Goal: Task Accomplishment & Management: Manage account settings

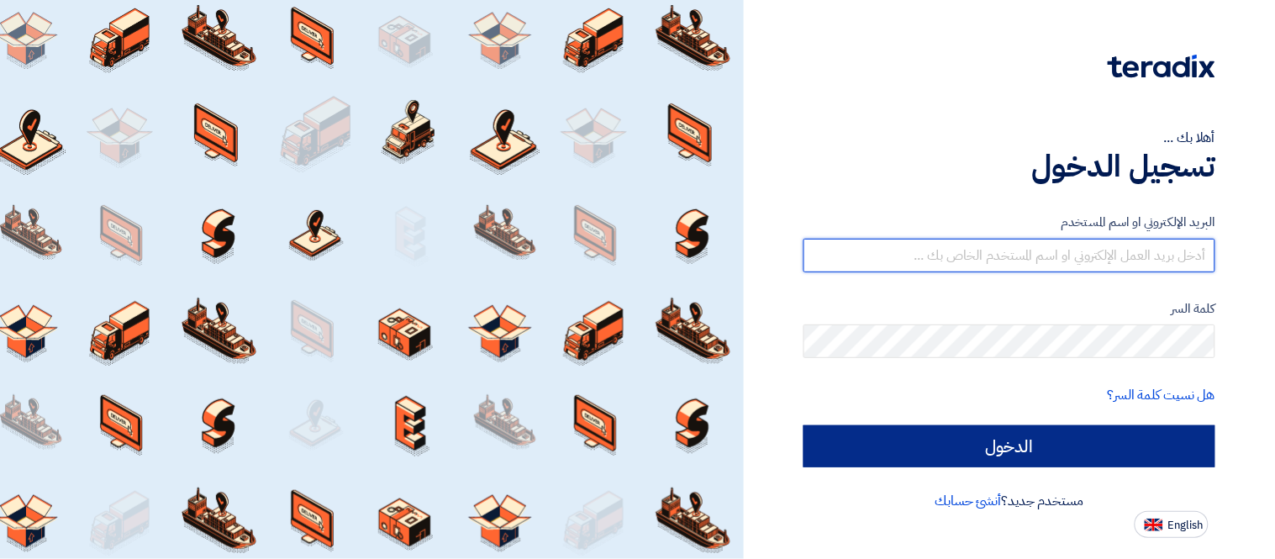
type input "[PERSON_NAME][EMAIL_ADDRESS][DOMAIN_NAME]"
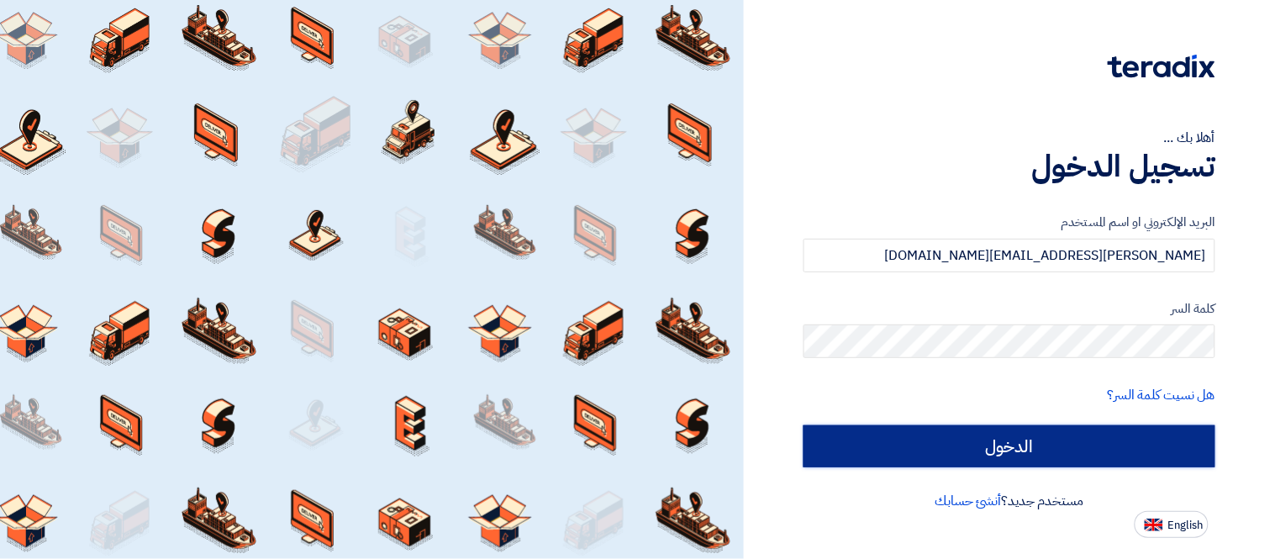
click at [1149, 458] on input "الدخول" at bounding box center [1010, 446] width 412 height 42
type input "Sign in"
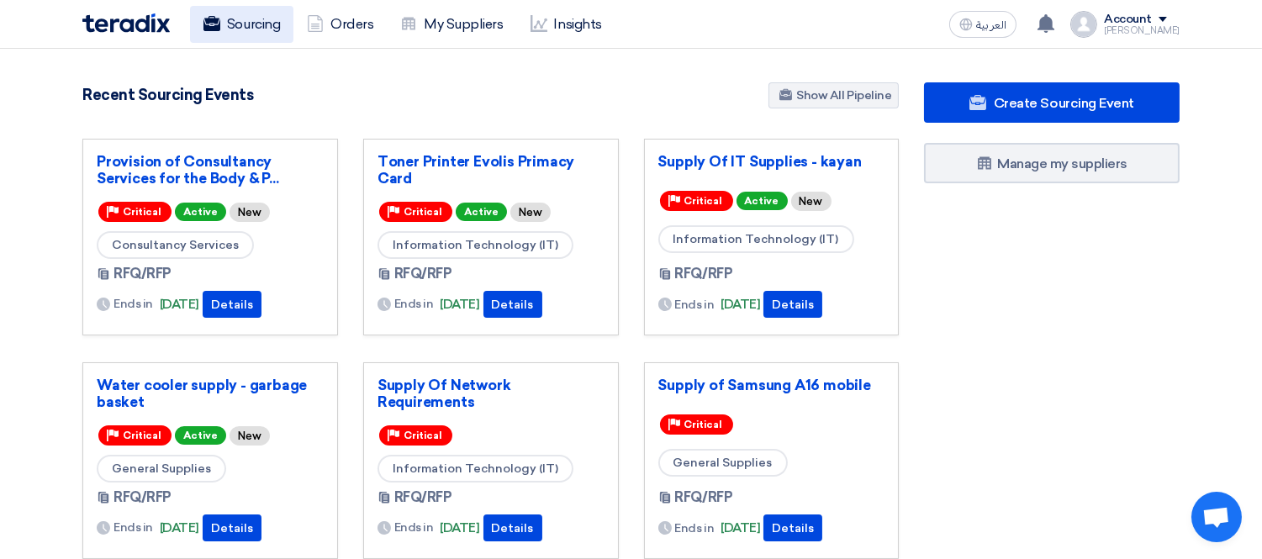
click at [245, 28] on link "Sourcing" at bounding box center [241, 24] width 103 height 37
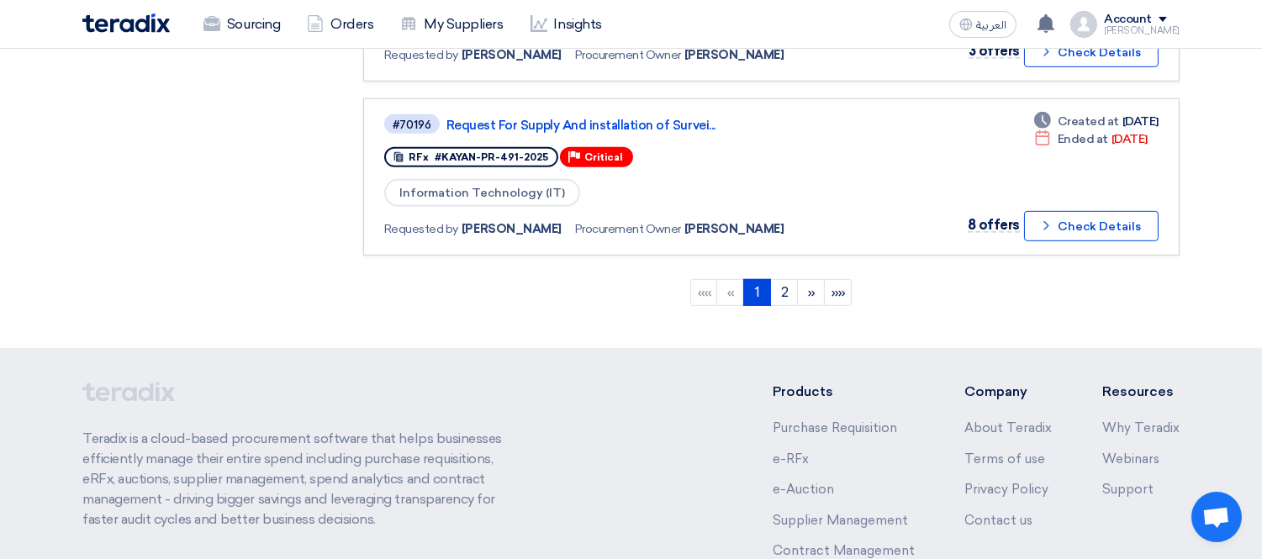
scroll to position [1682, 0]
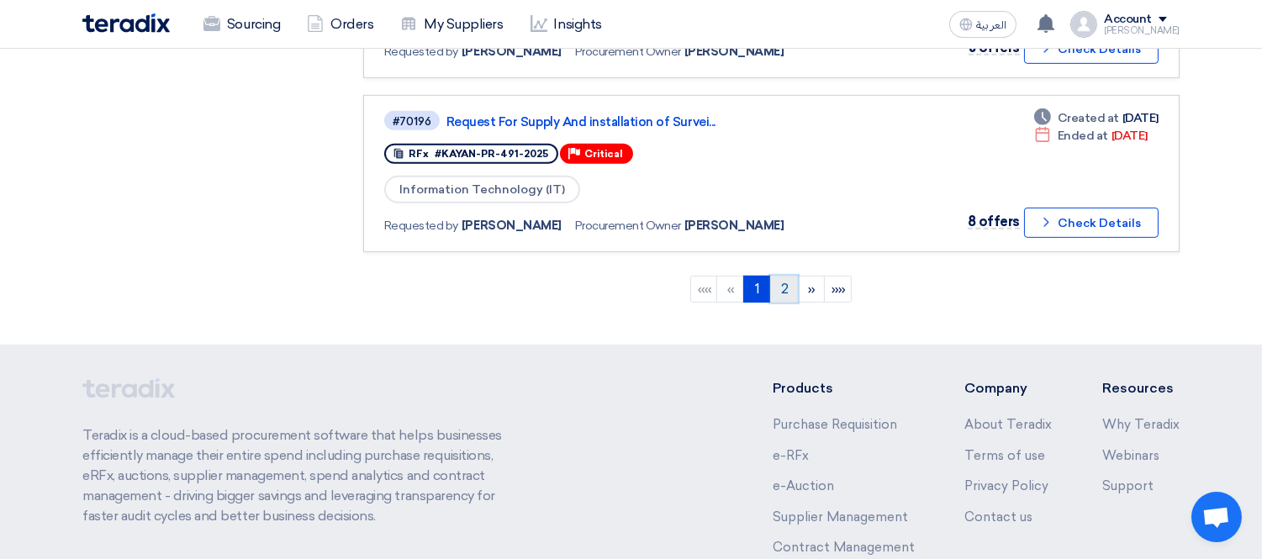
click at [779, 276] on link "2" at bounding box center [784, 289] width 28 height 27
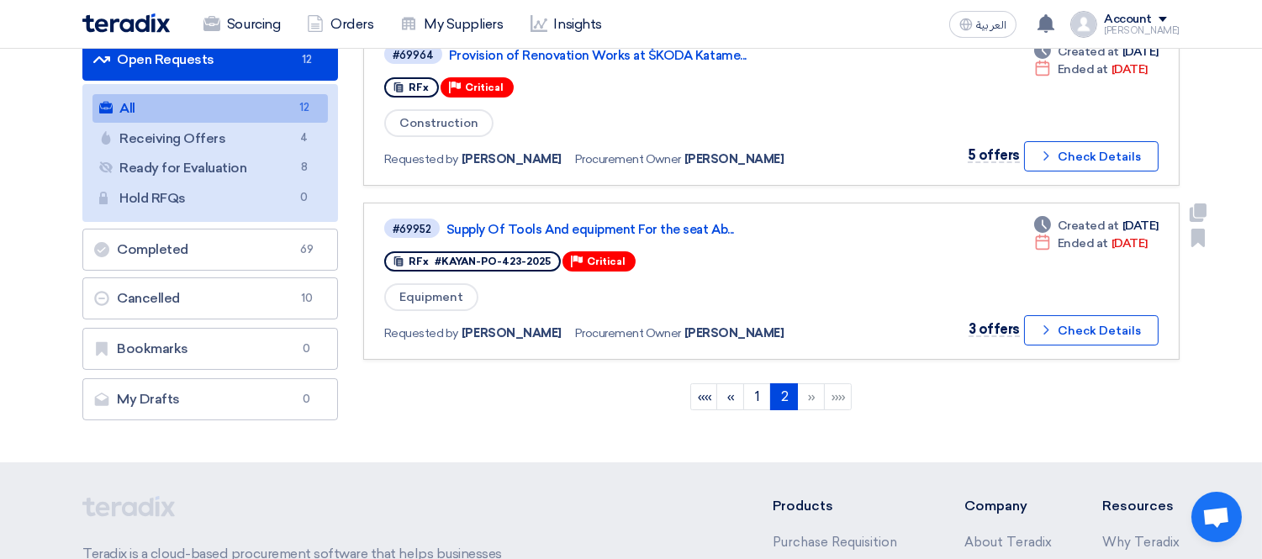
scroll to position [187, 0]
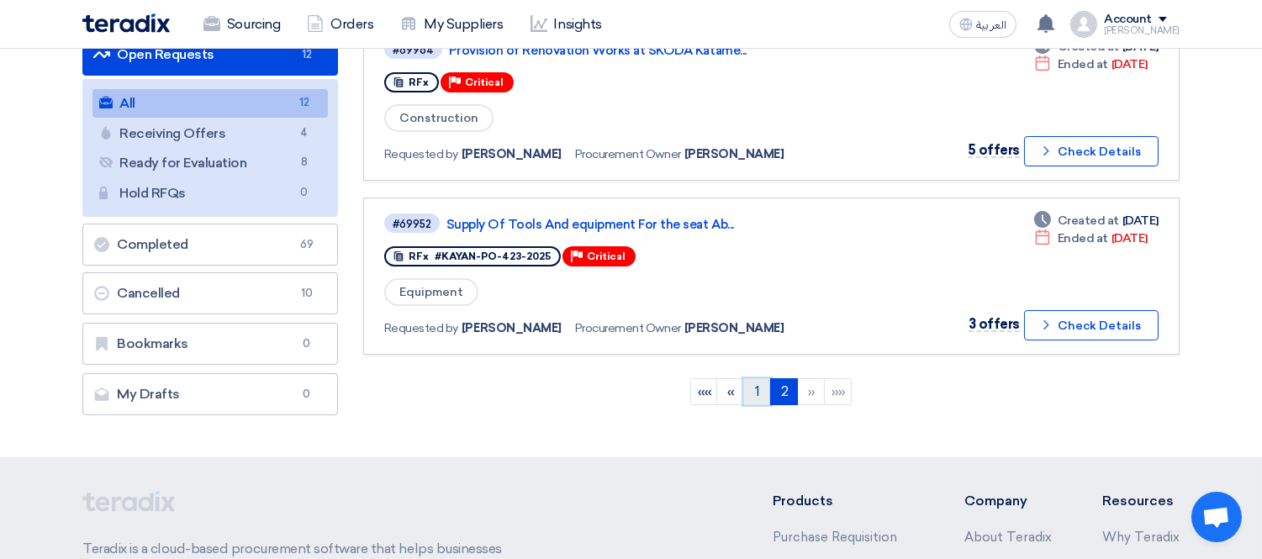
click at [763, 388] on link "1" at bounding box center [757, 391] width 28 height 27
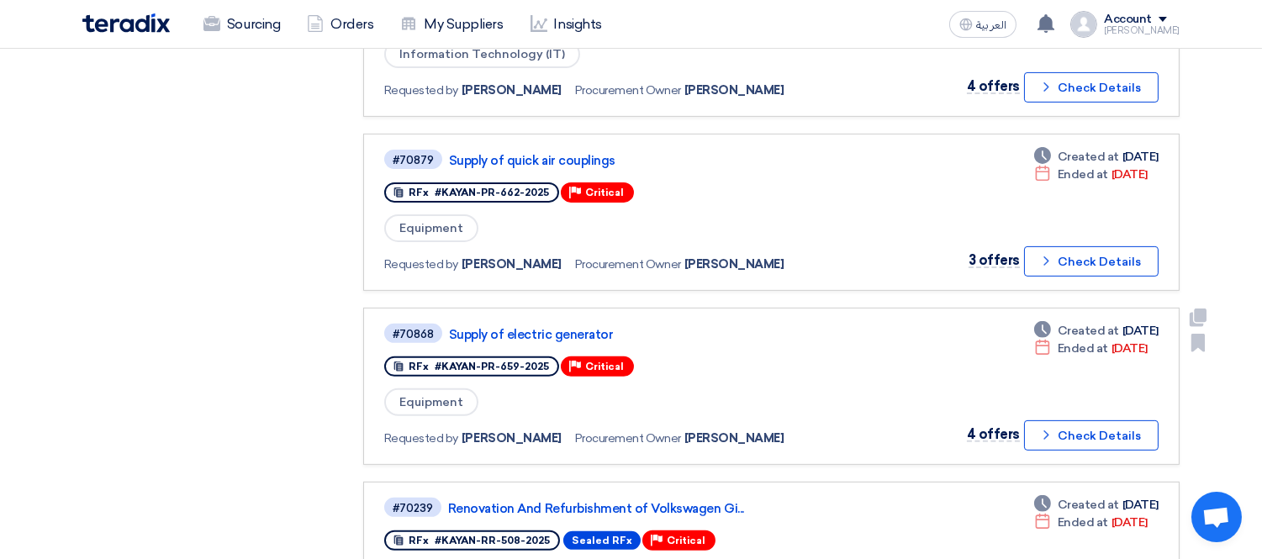
scroll to position [1214, 0]
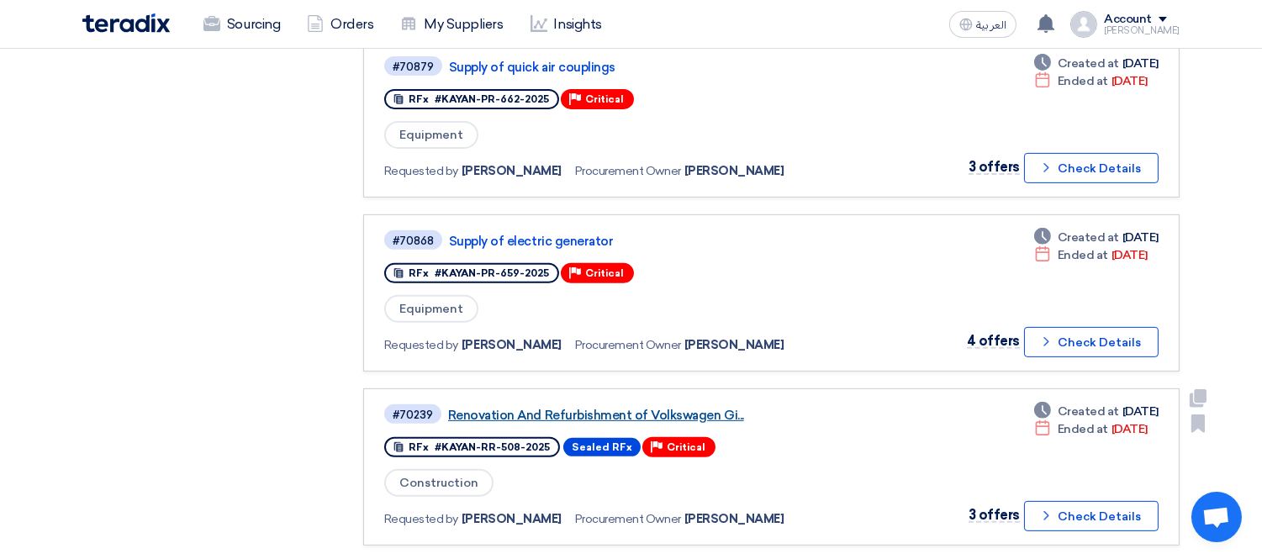
click at [698, 408] on link "Renovation And Refurbishment of Volkswagen Gi..." at bounding box center [658, 415] width 420 height 15
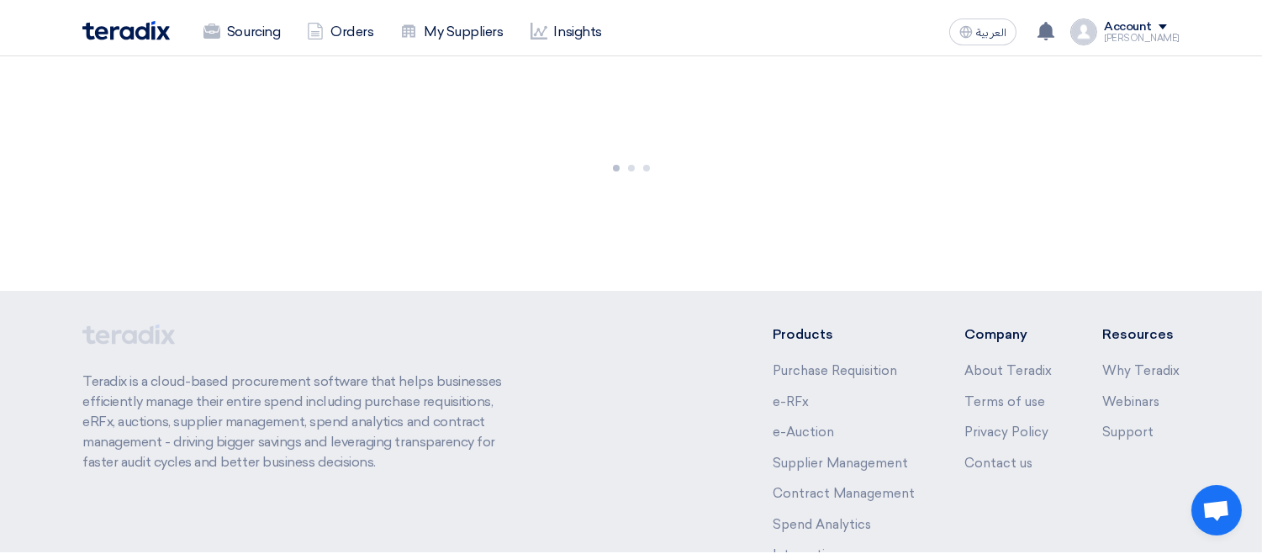
scroll to position [0, 0]
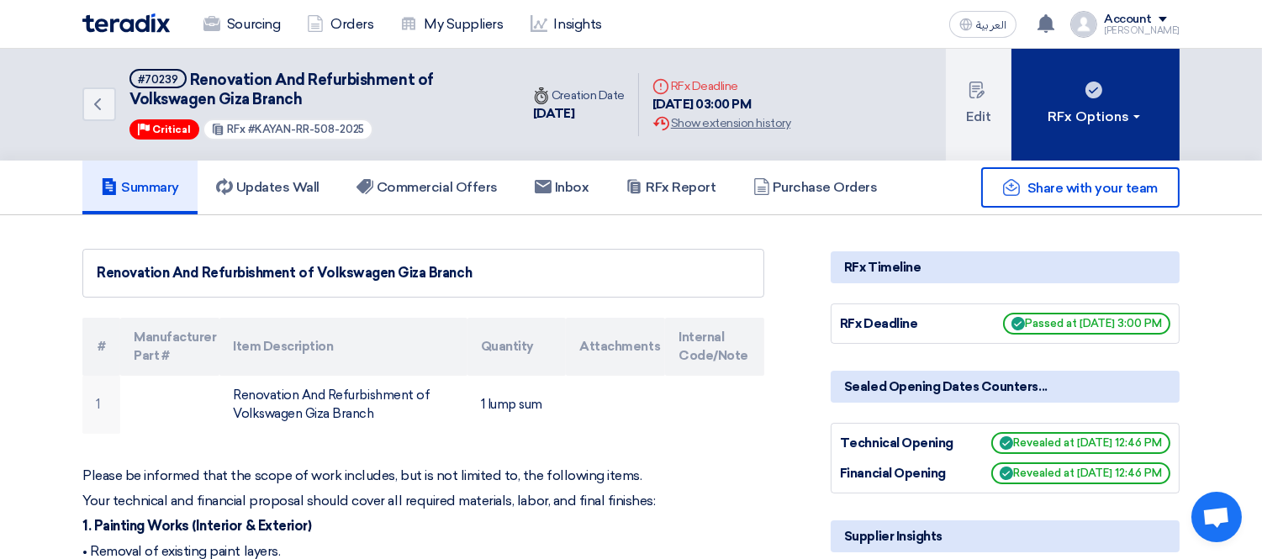
click at [1122, 119] on div "RFx Options" at bounding box center [1095, 117] width 95 height 20
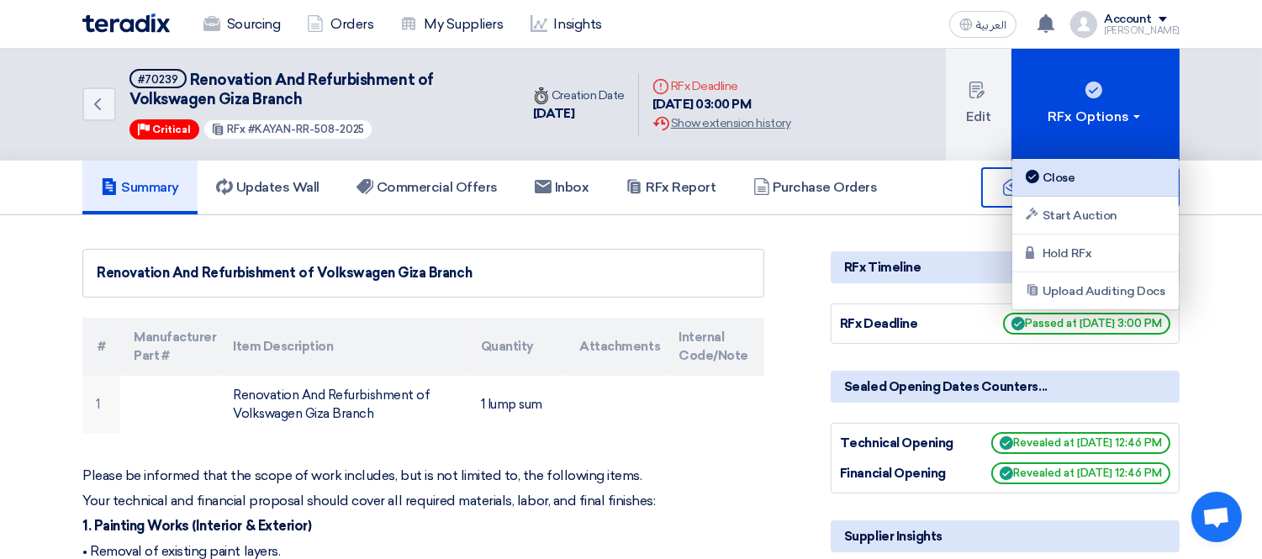
click at [1087, 182] on div "Close" at bounding box center [1095, 177] width 146 height 20
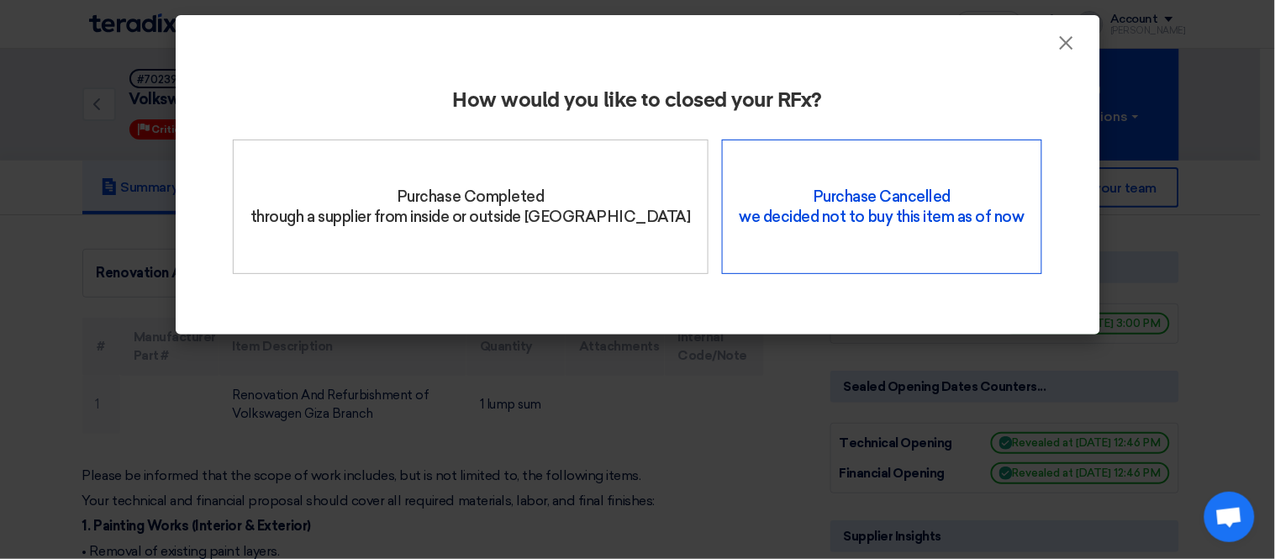
click at [863, 197] on div "Purchase Cancelled we decided not to buy this item as of now" at bounding box center [882, 207] width 320 height 135
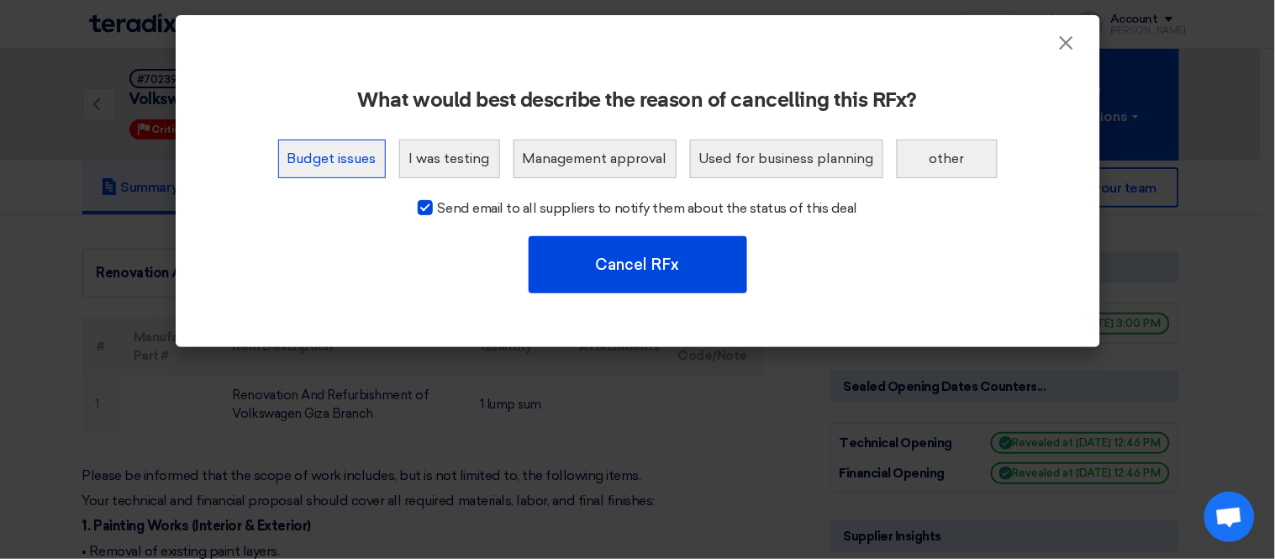
click at [358, 165] on button "Budget issues" at bounding box center [332, 159] width 108 height 39
click at [485, 211] on span "Send email to all suppliers to notify them about the status of this deal" at bounding box center [648, 208] width 420 height 20
click at [449, 209] on input "Send email to all suppliers to notify them about the status of this deal" at bounding box center [443, 203] width 11 height 11
checkbox input "false"
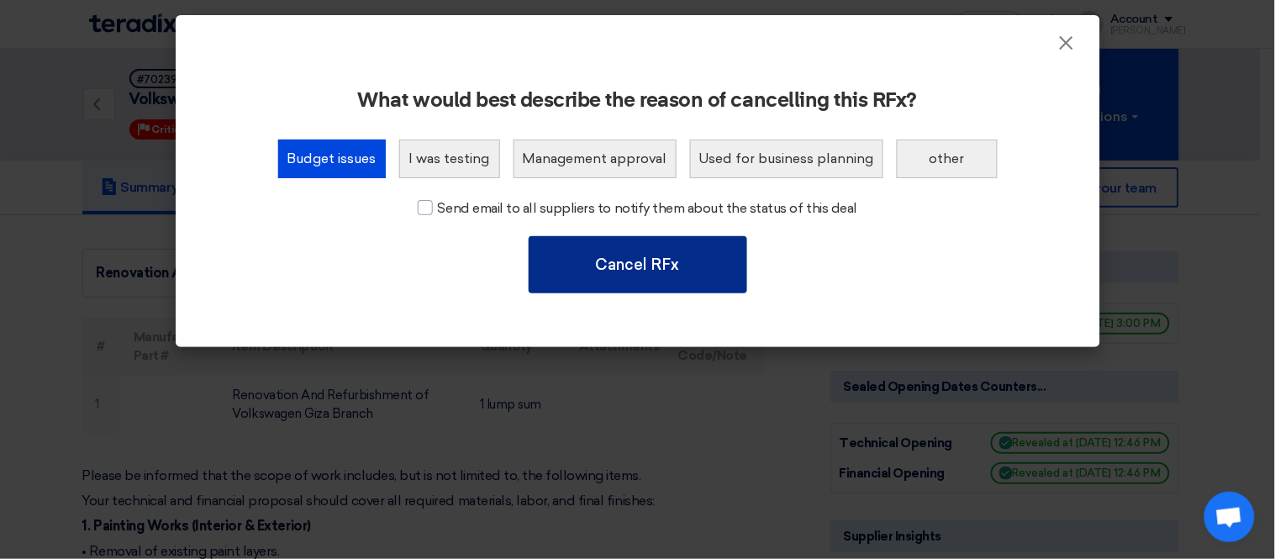
click at [624, 263] on button "Cancel RFx" at bounding box center [638, 264] width 219 height 57
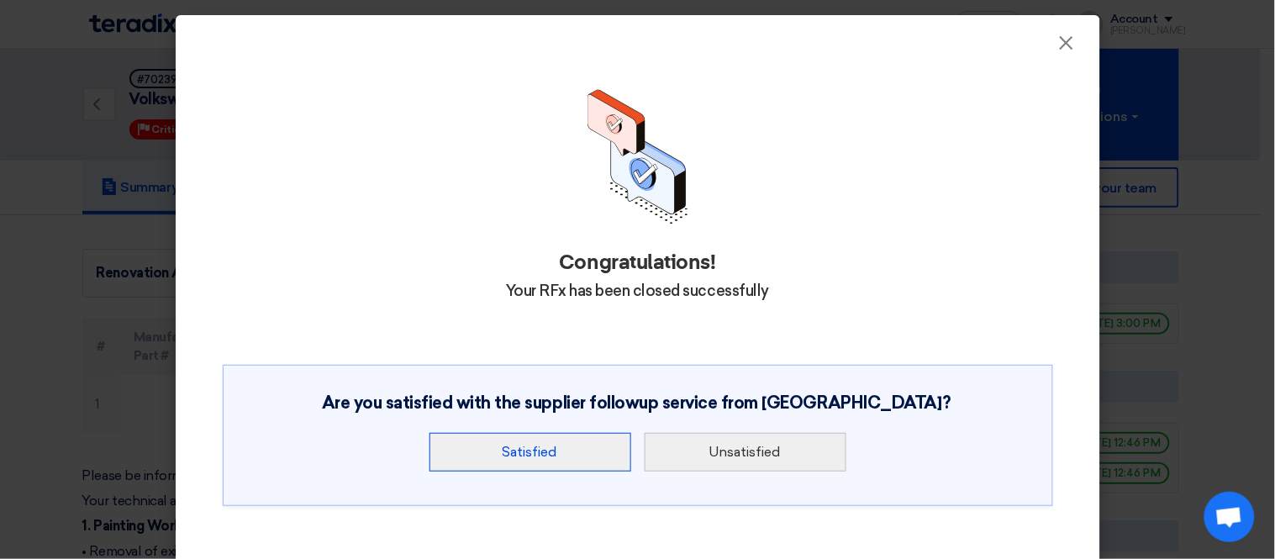
click at [557, 448] on button "Satisfied" at bounding box center [531, 452] width 202 height 39
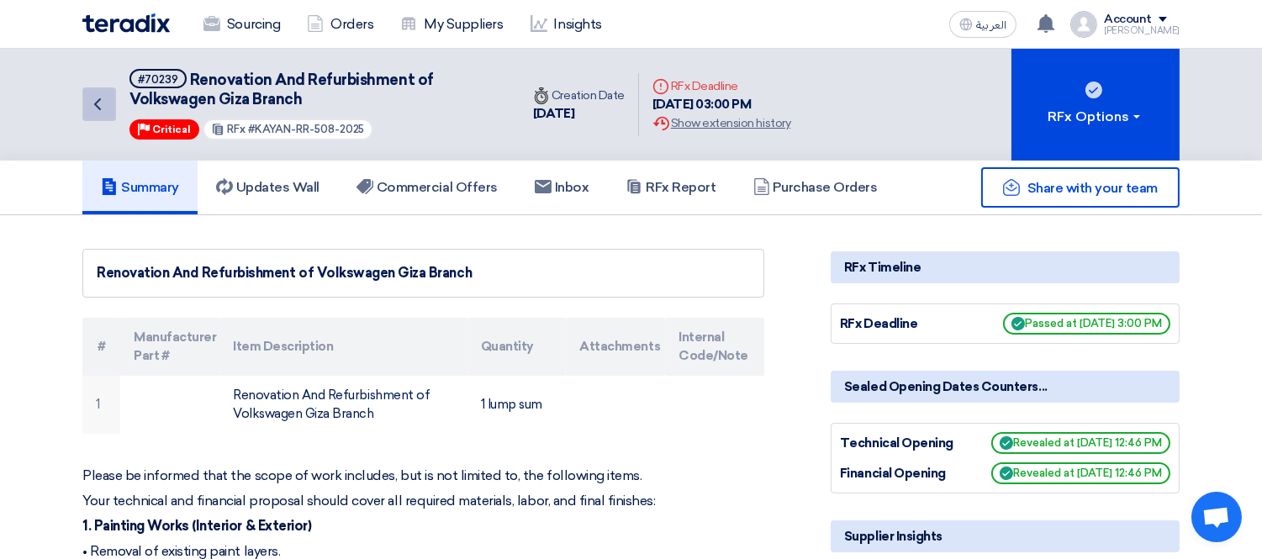
click at [85, 106] on link "Back" at bounding box center [99, 104] width 34 height 34
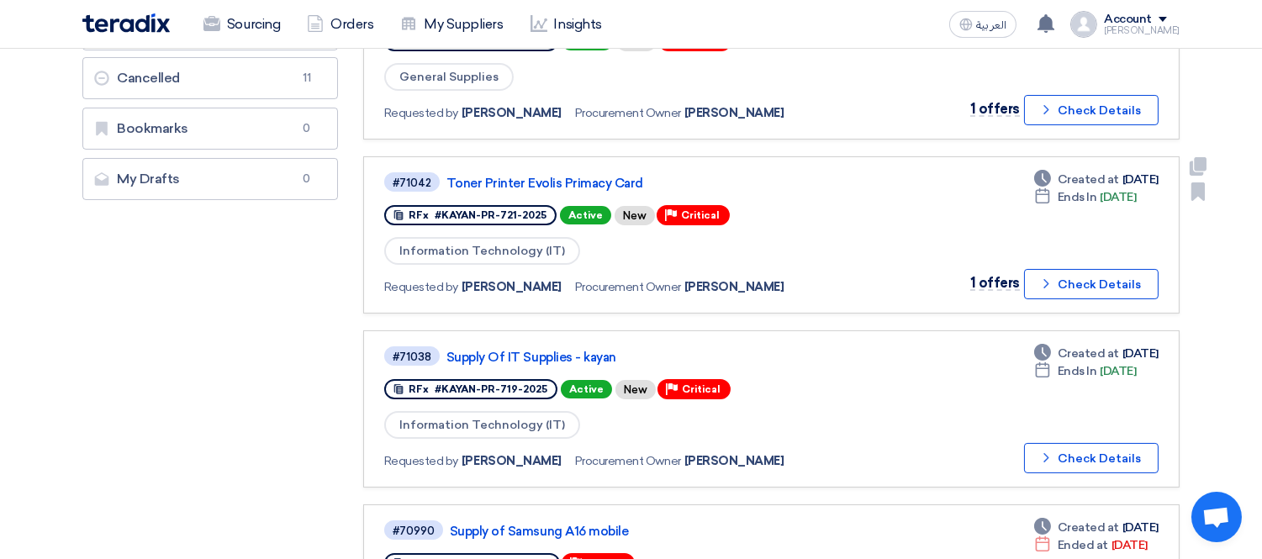
scroll to position [467, 0]
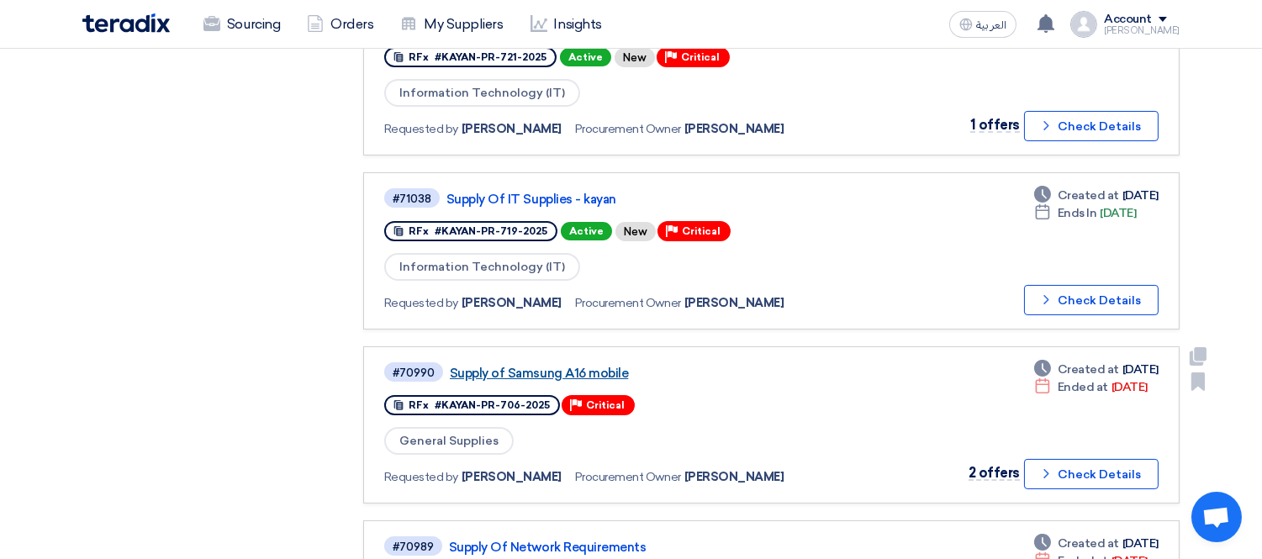
click at [582, 366] on link "Supply of Samsung A16 mobile" at bounding box center [660, 373] width 420 height 15
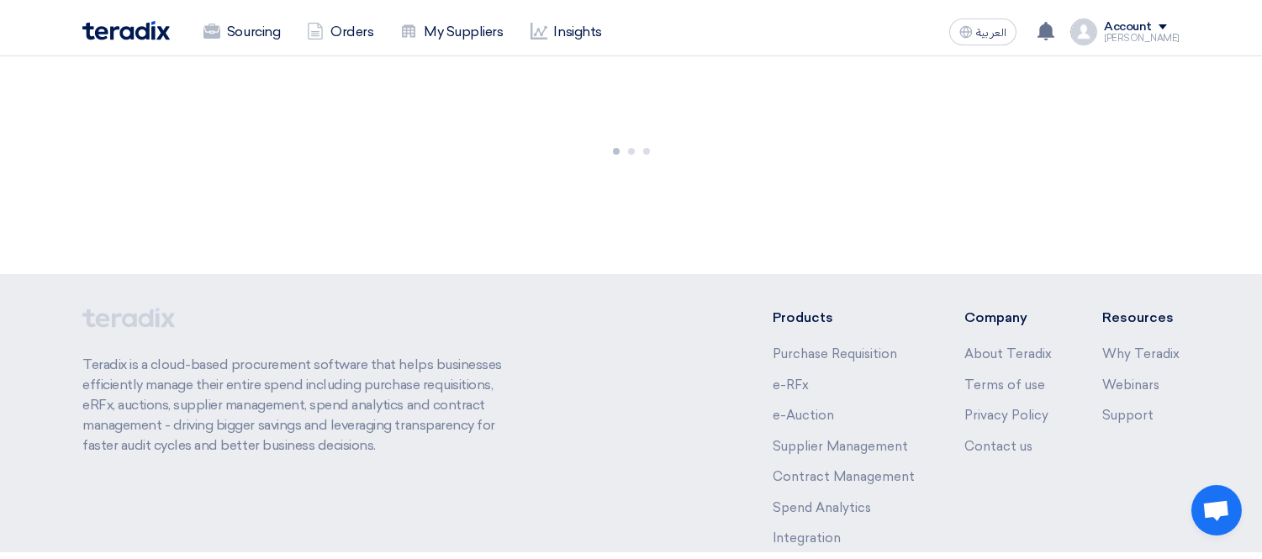
scroll to position [0, 0]
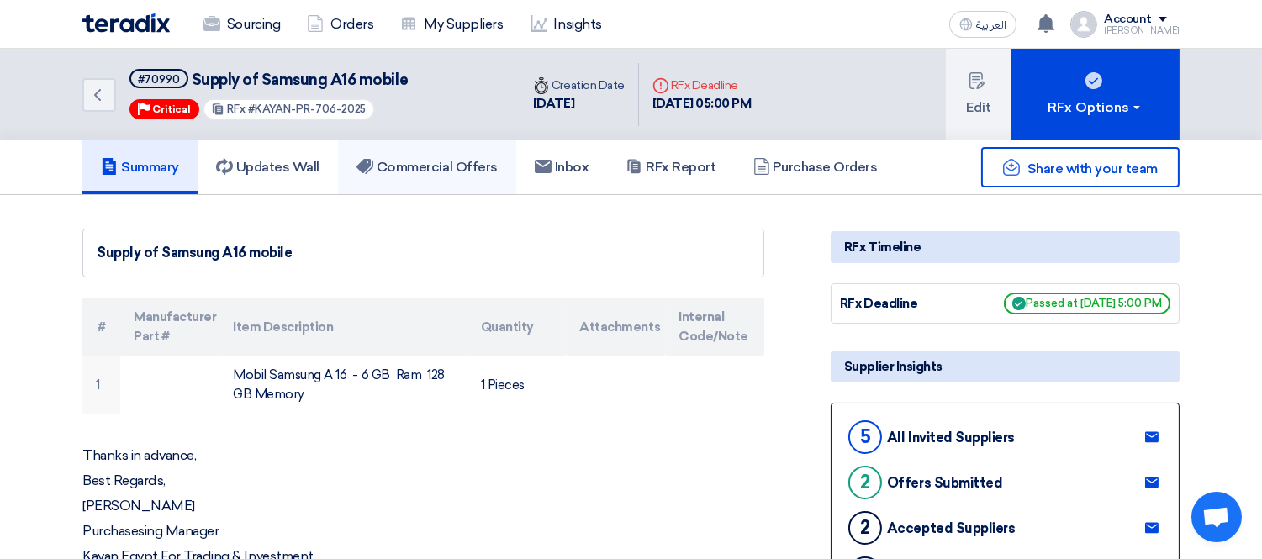
click at [441, 171] on h5 "Commercial Offers" at bounding box center [426, 167] width 141 height 17
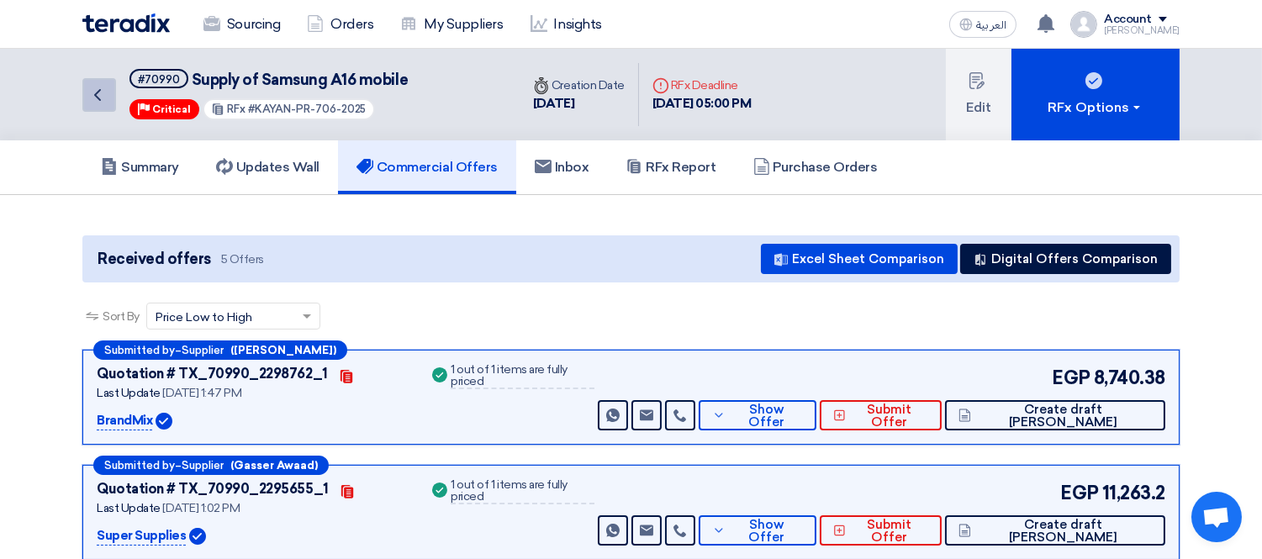
click at [106, 93] on icon "Back" at bounding box center [97, 95] width 20 height 20
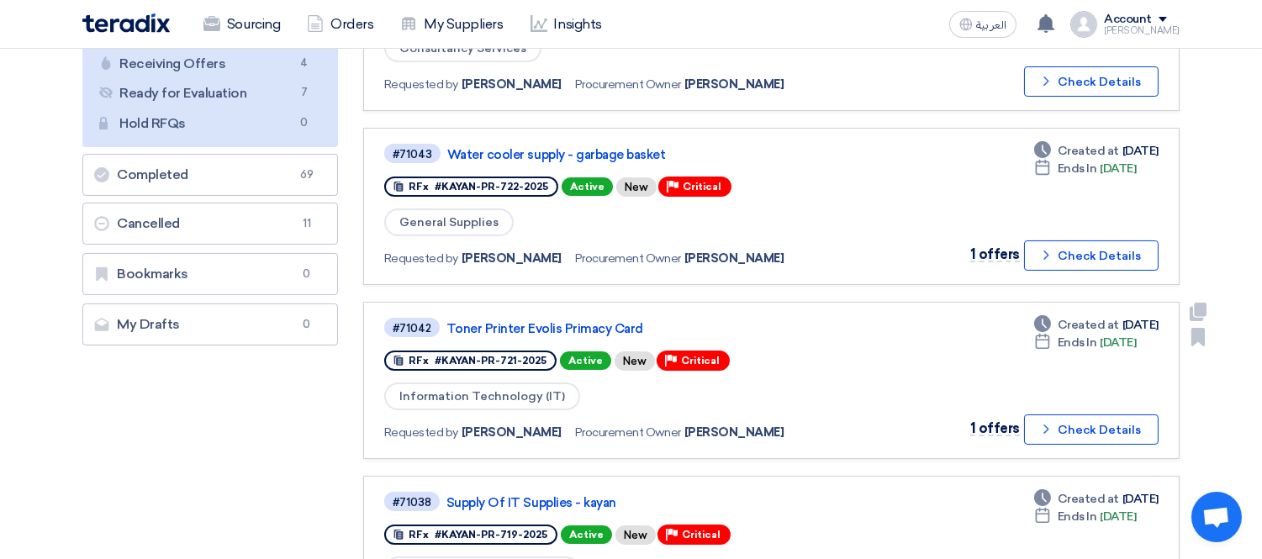
scroll to position [280, 0]
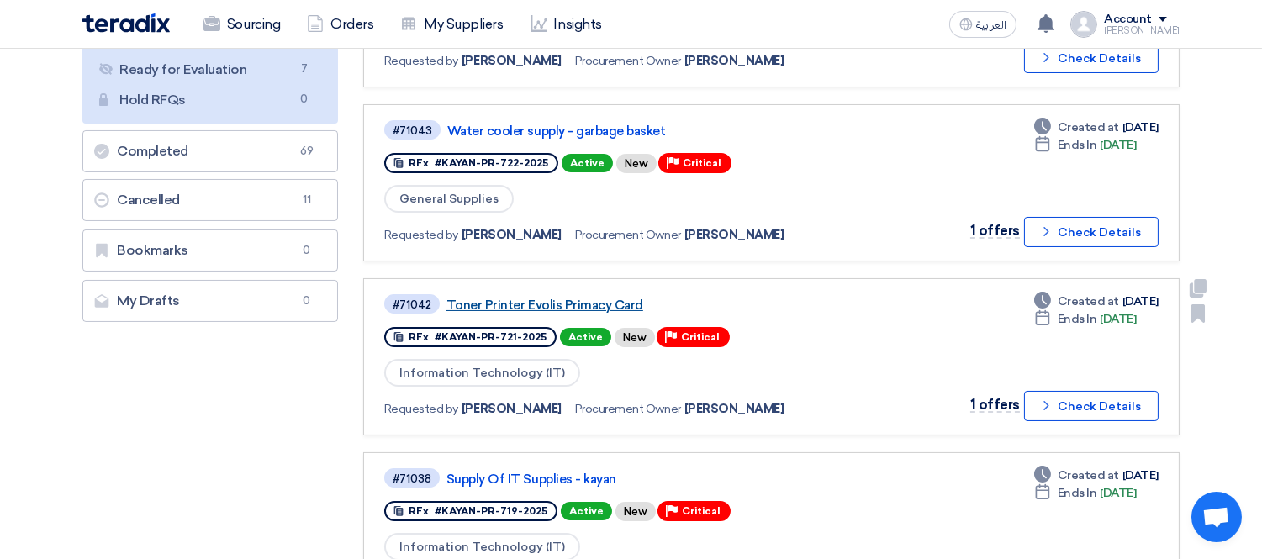
click at [592, 298] on link "Toner Printer Evolis Primacy Card" at bounding box center [656, 305] width 420 height 15
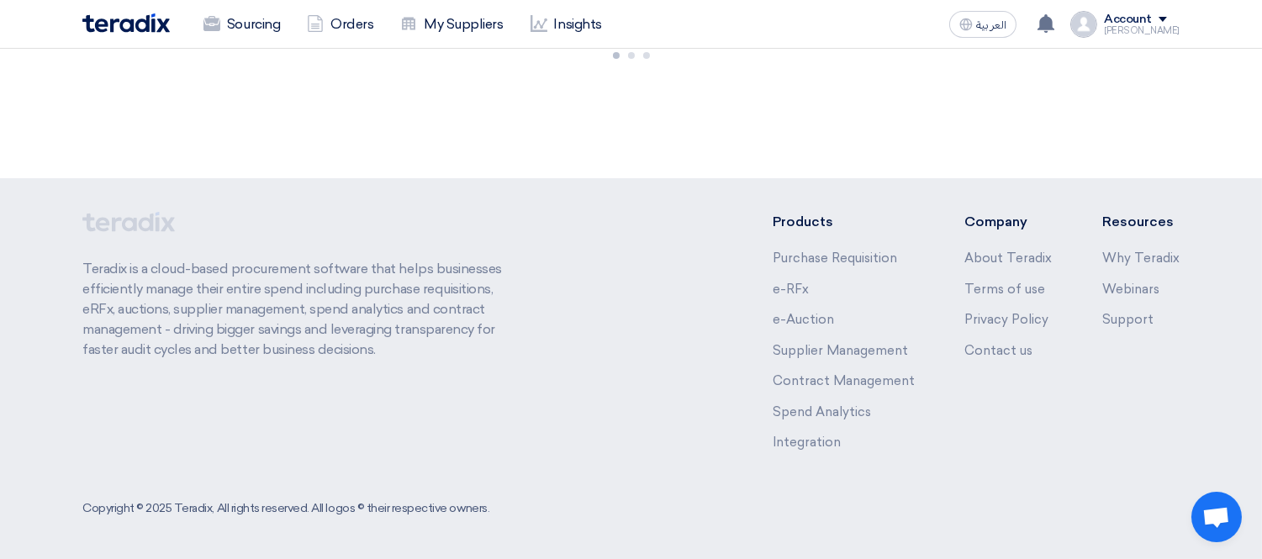
scroll to position [0, 0]
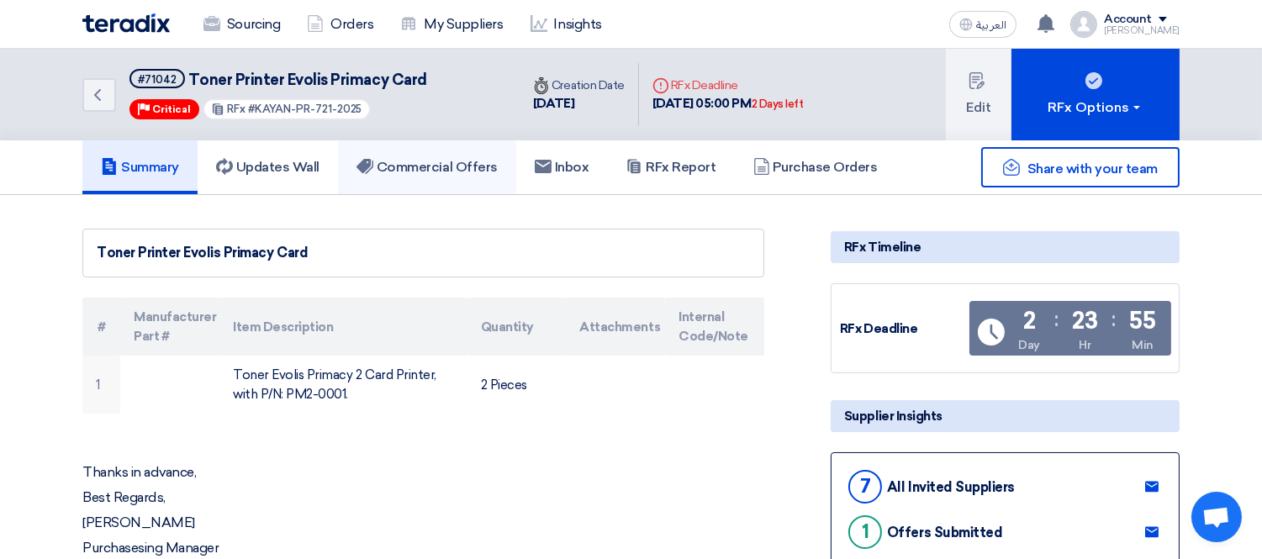
click at [414, 170] on h5 "Commercial Offers" at bounding box center [426, 167] width 141 height 17
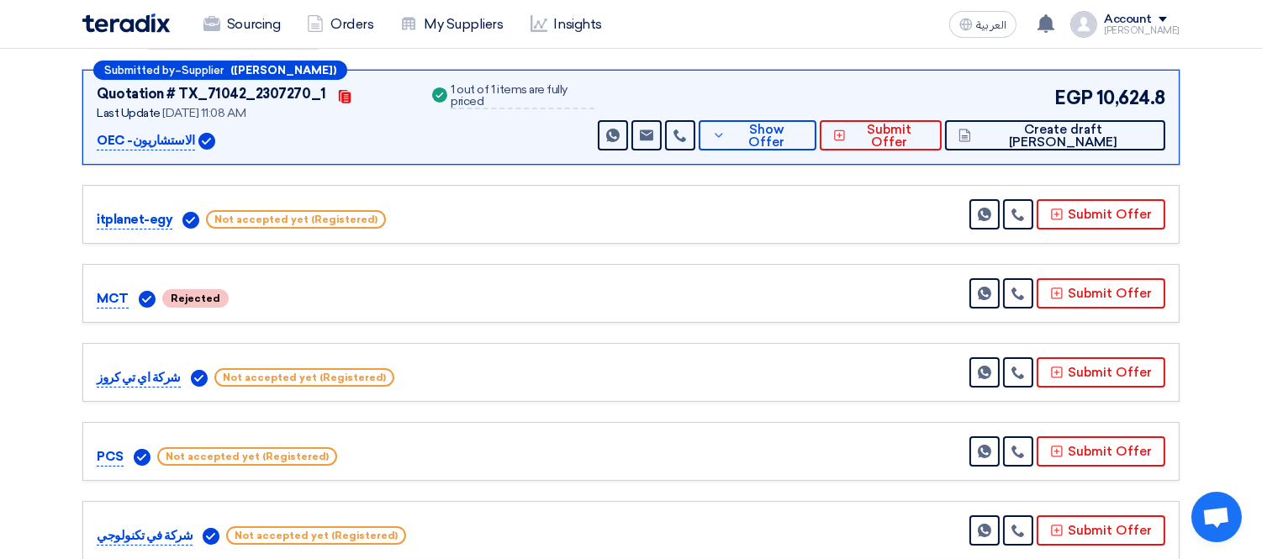
scroll to position [93, 0]
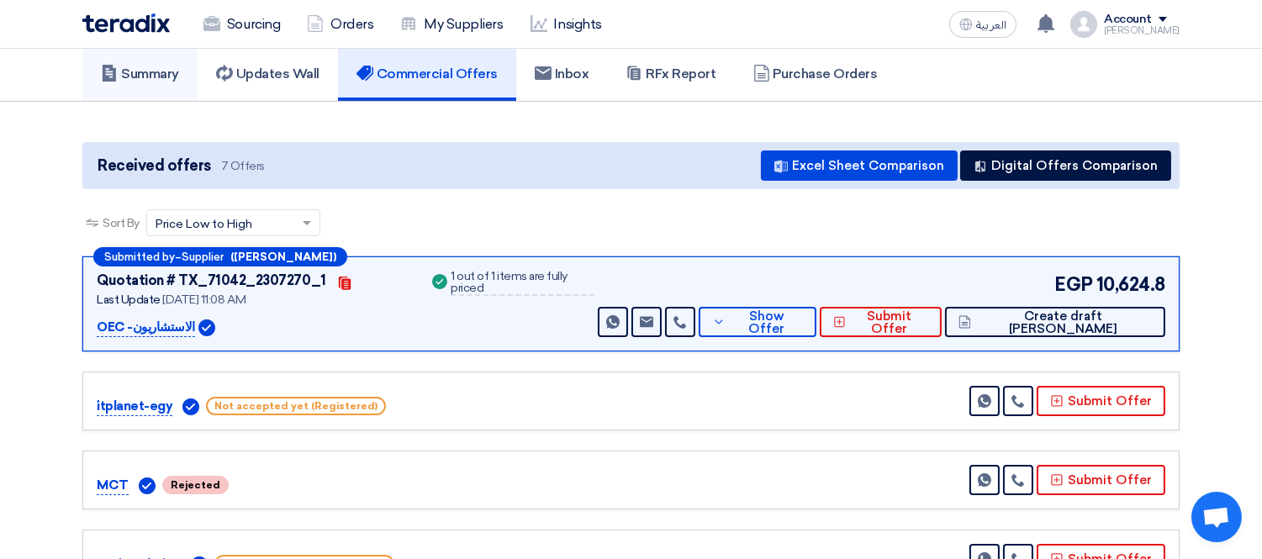
click at [146, 70] on h5 "Summary" at bounding box center [140, 74] width 78 height 17
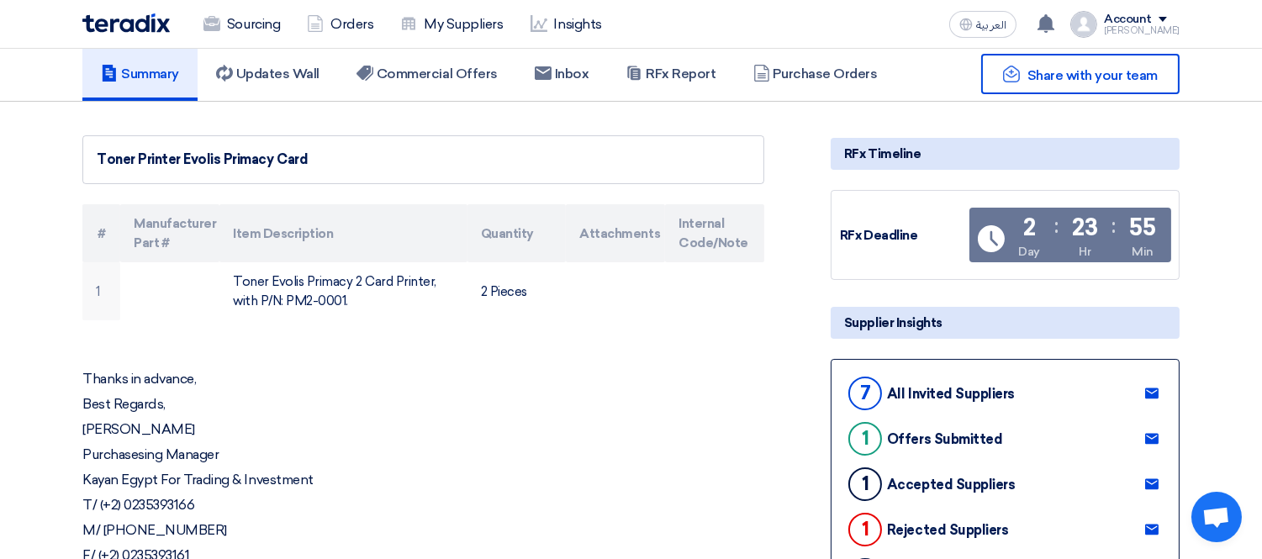
scroll to position [0, 0]
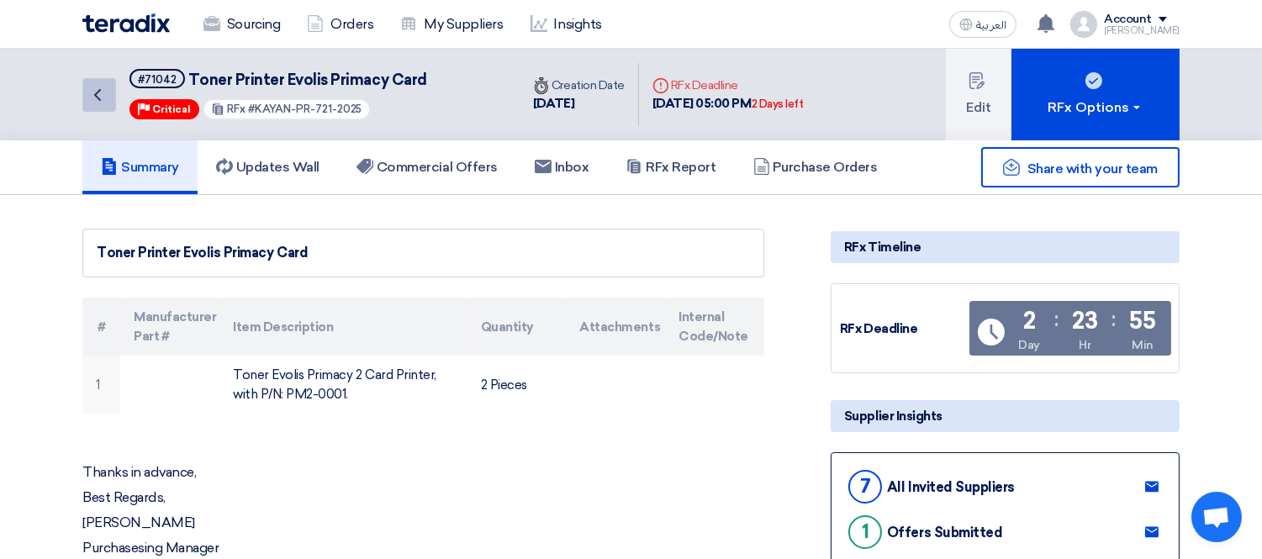
click at [101, 88] on icon "Back" at bounding box center [97, 95] width 20 height 20
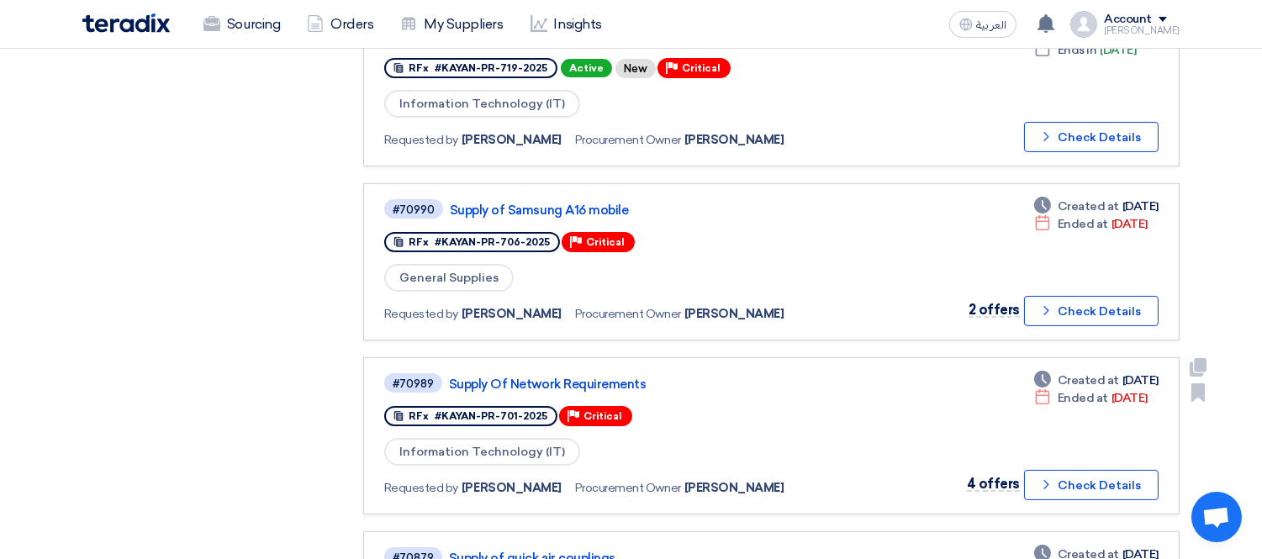
scroll to position [747, 0]
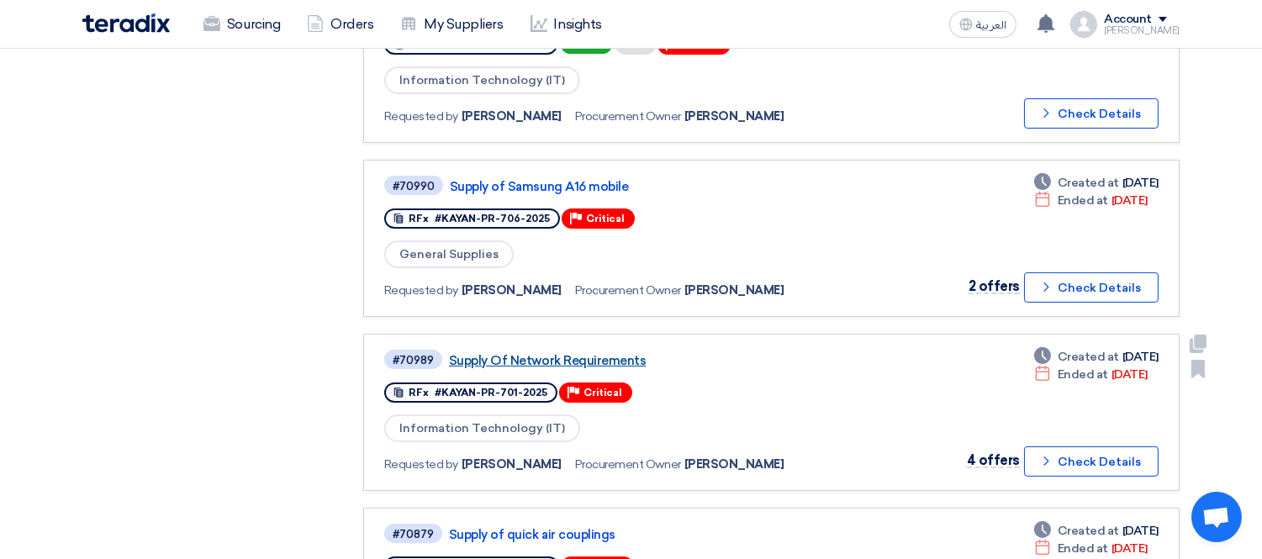
click at [559, 353] on link "Supply Of Network Requirements" at bounding box center [659, 360] width 420 height 15
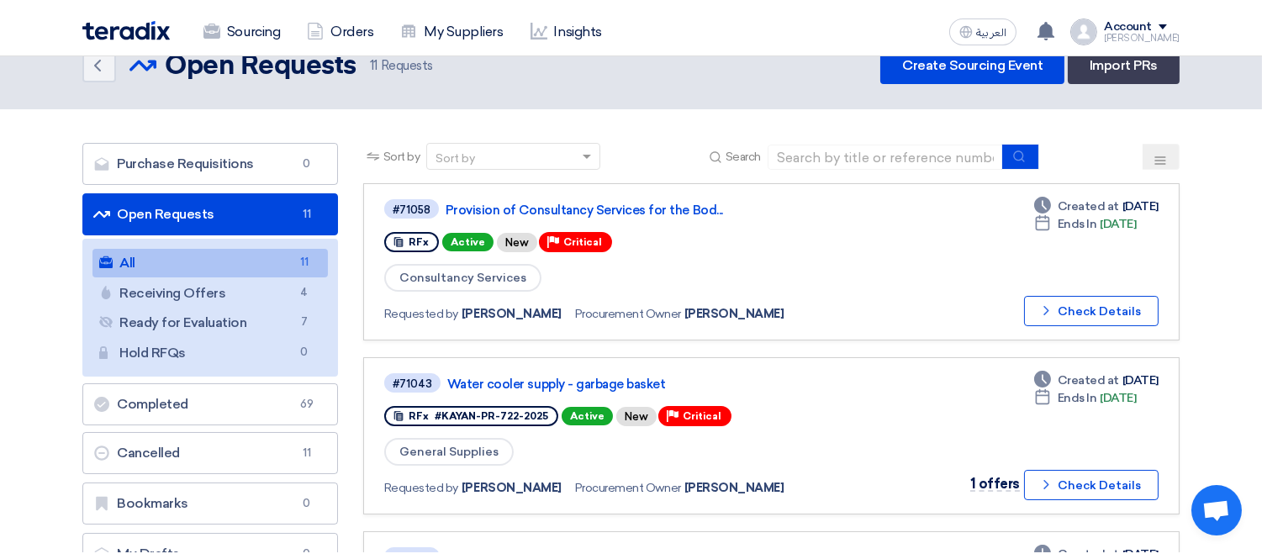
scroll to position [0, 0]
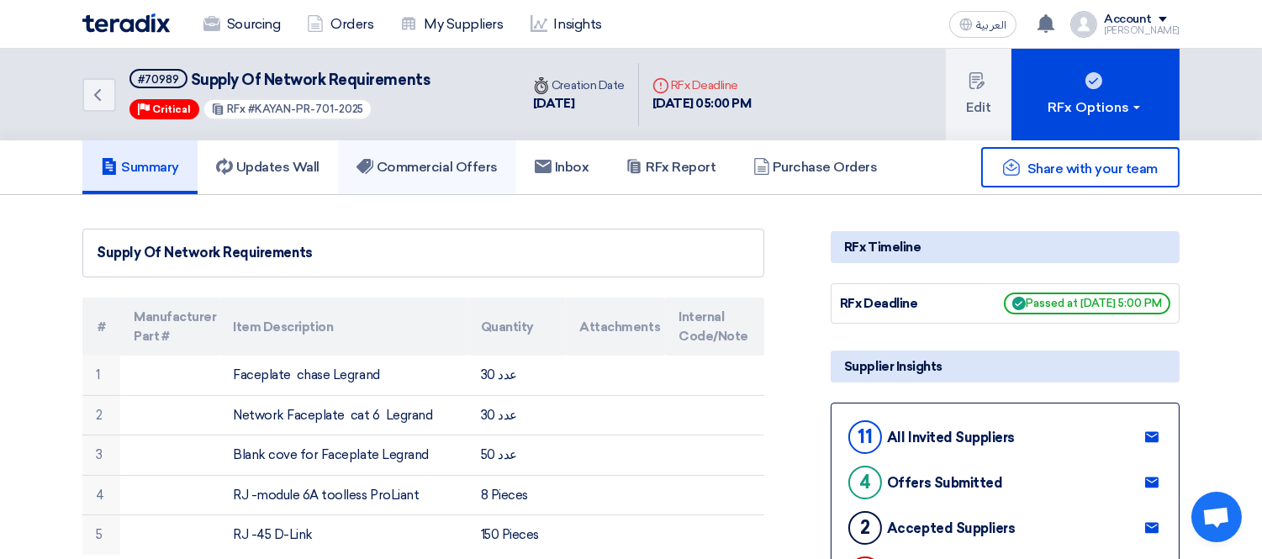
click at [399, 159] on h5 "Commercial Offers" at bounding box center [426, 167] width 141 height 17
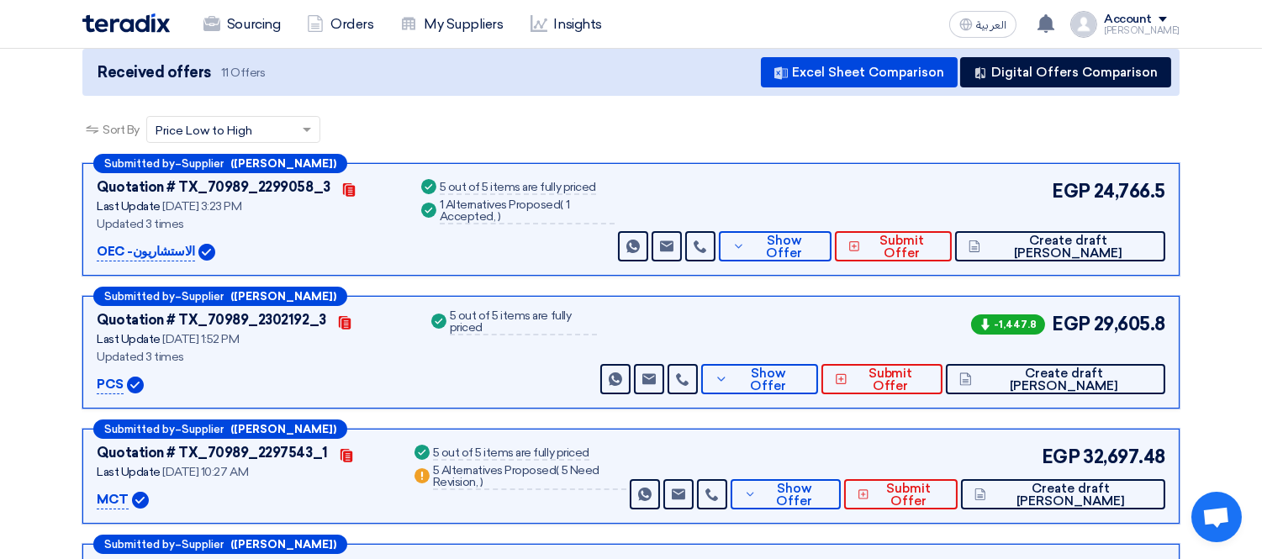
scroll to position [93, 0]
